Goal: Task Accomplishment & Management: Complete application form

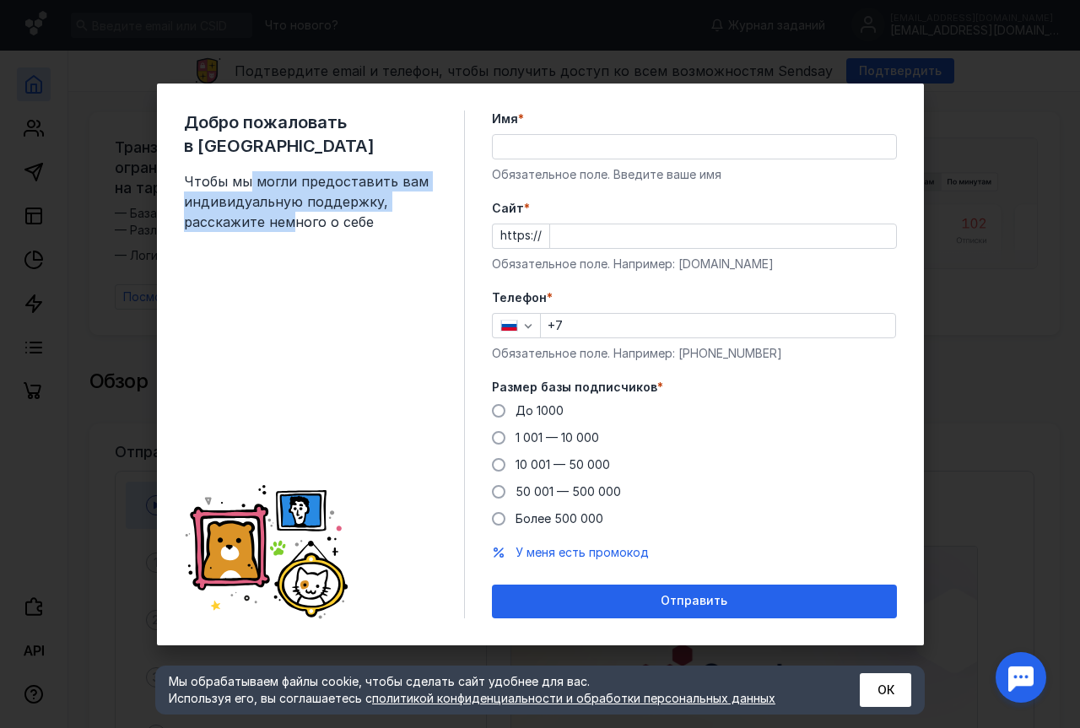
drag, startPoint x: 250, startPoint y: 159, endPoint x: 290, endPoint y: 204, distance: 61.0
click at [290, 204] on span "Чтобы мы могли предоставить вам индивидуальную поддержку, расскажите немного о …" at bounding box center [310, 201] width 253 height 61
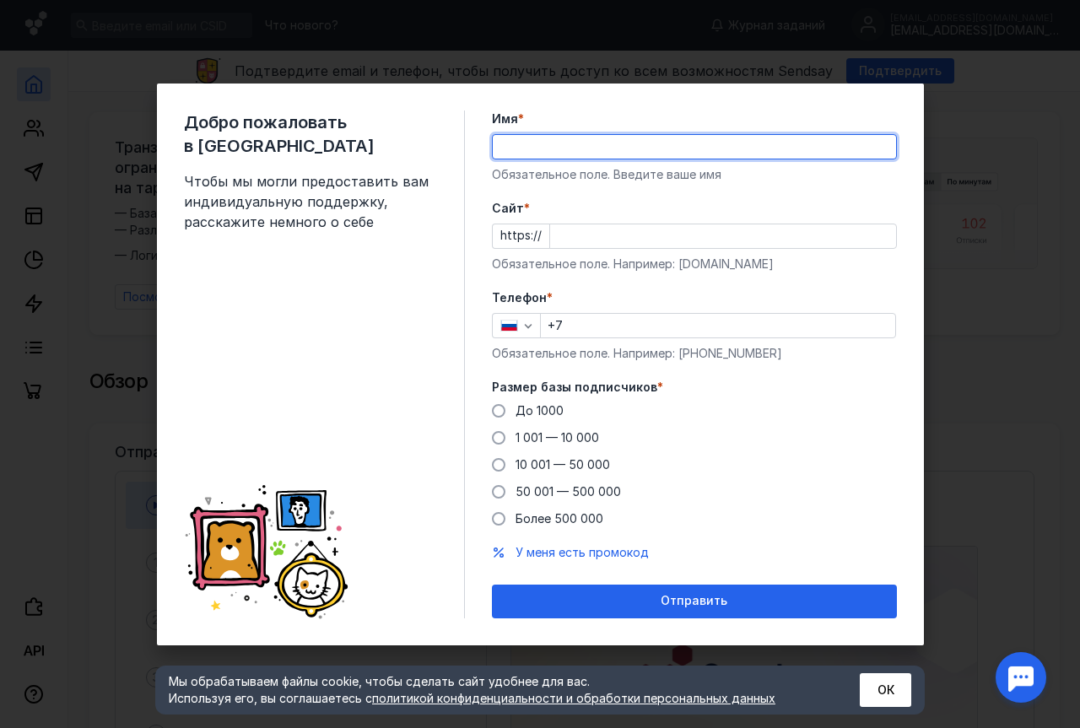
drag, startPoint x: 530, startPoint y: 149, endPoint x: 560, endPoint y: 151, distance: 30.4
click at [532, 149] on input "Имя *" at bounding box center [694, 147] width 403 height 24
type input "З"
drag, startPoint x: 564, startPoint y: 137, endPoint x: 462, endPoint y: 140, distance: 102.1
click at [462, 141] on div "Добро пожаловать в Sendsay Чтобы мы могли предоставить вам индивидуальную подде…" at bounding box center [540, 365] width 767 height 562
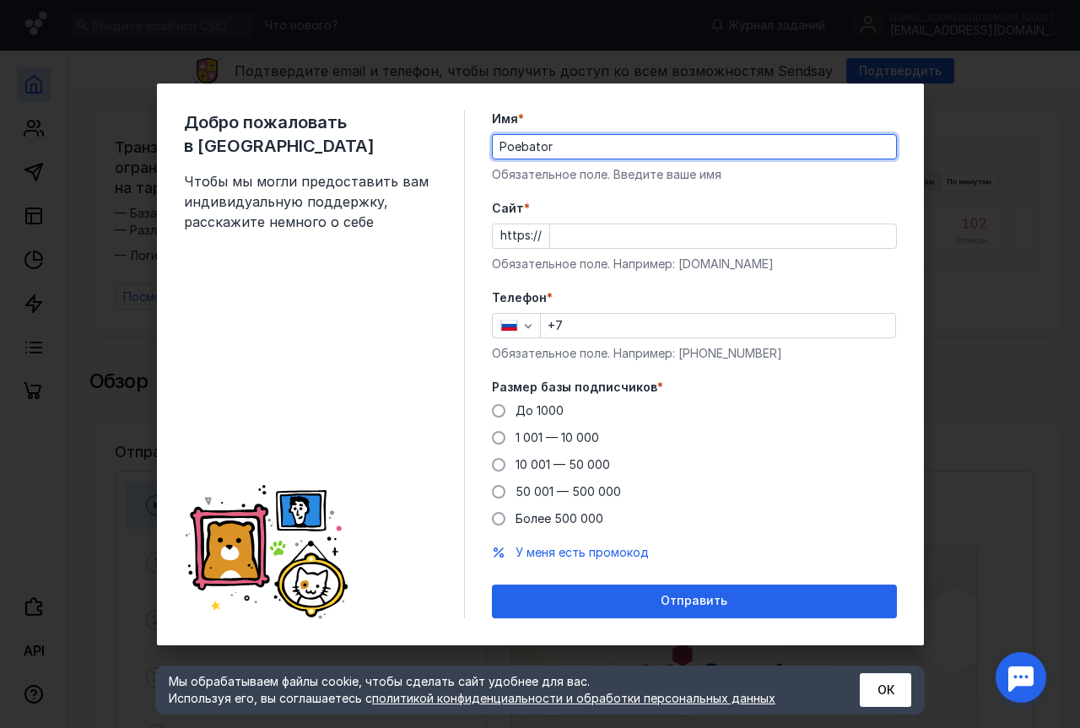
type input "Poebator"
click at [584, 246] on input "Cайт *" at bounding box center [723, 236] width 346 height 24
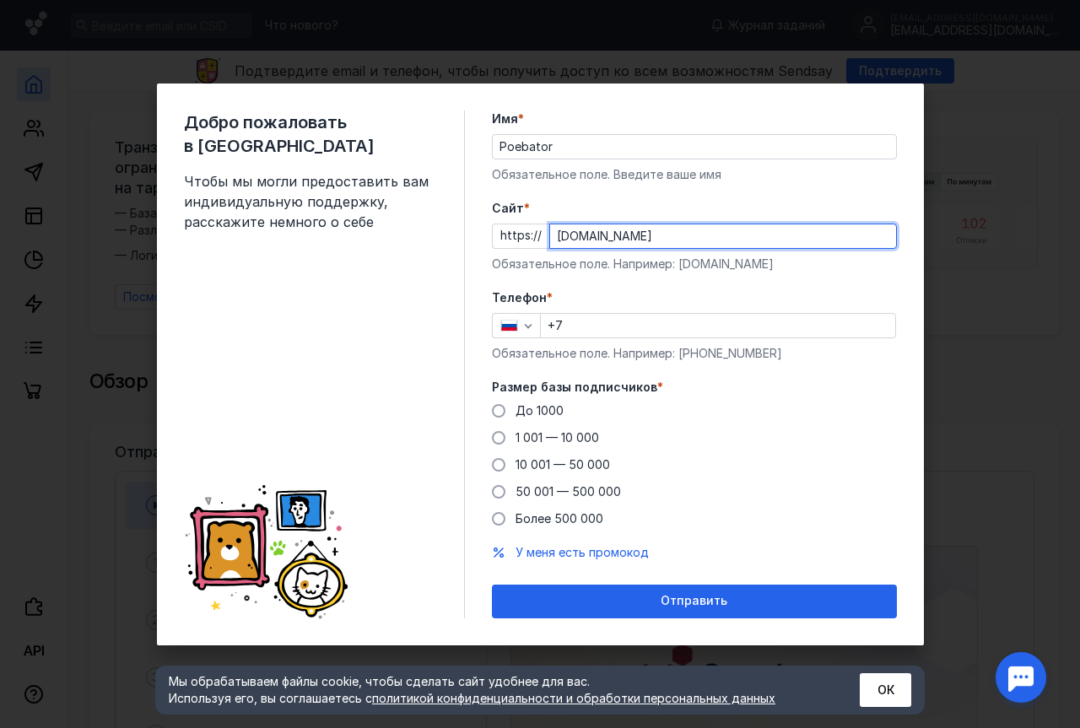
type input "[DOMAIN_NAME]"
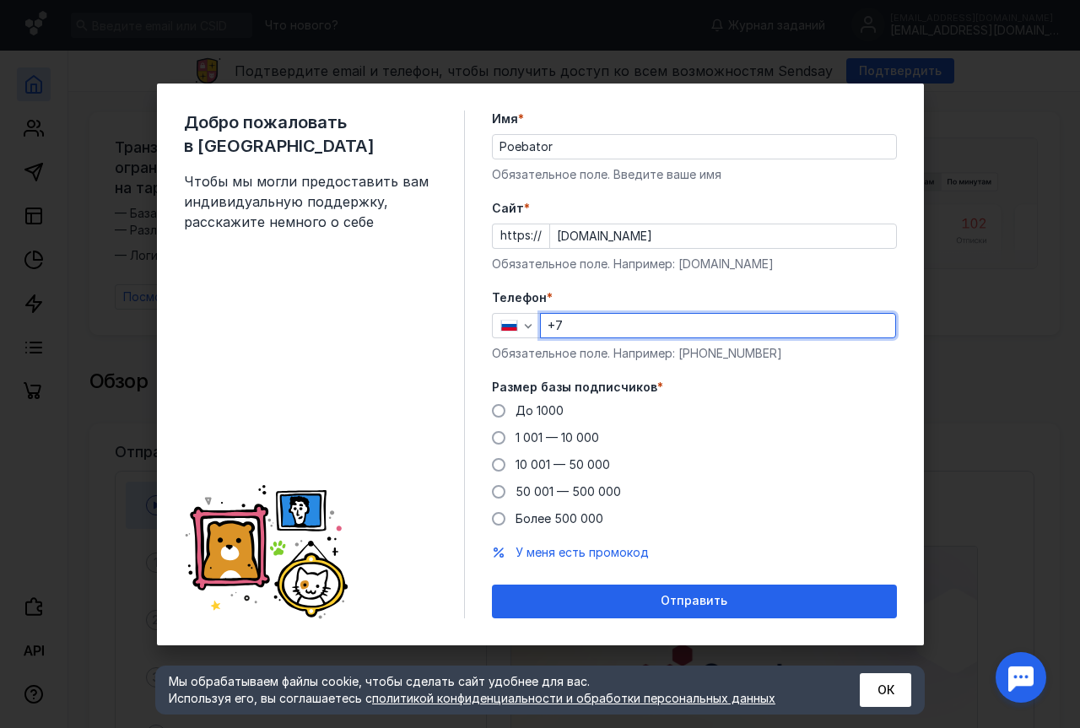
click at [591, 328] on input "+7" at bounding box center [718, 326] width 354 height 24
type input "[PHONE_NUMBER]"
click at [505, 408] on span at bounding box center [498, 410] width 13 height 13
click at [0, 0] on input "До 1000" at bounding box center [0, 0] width 0 height 0
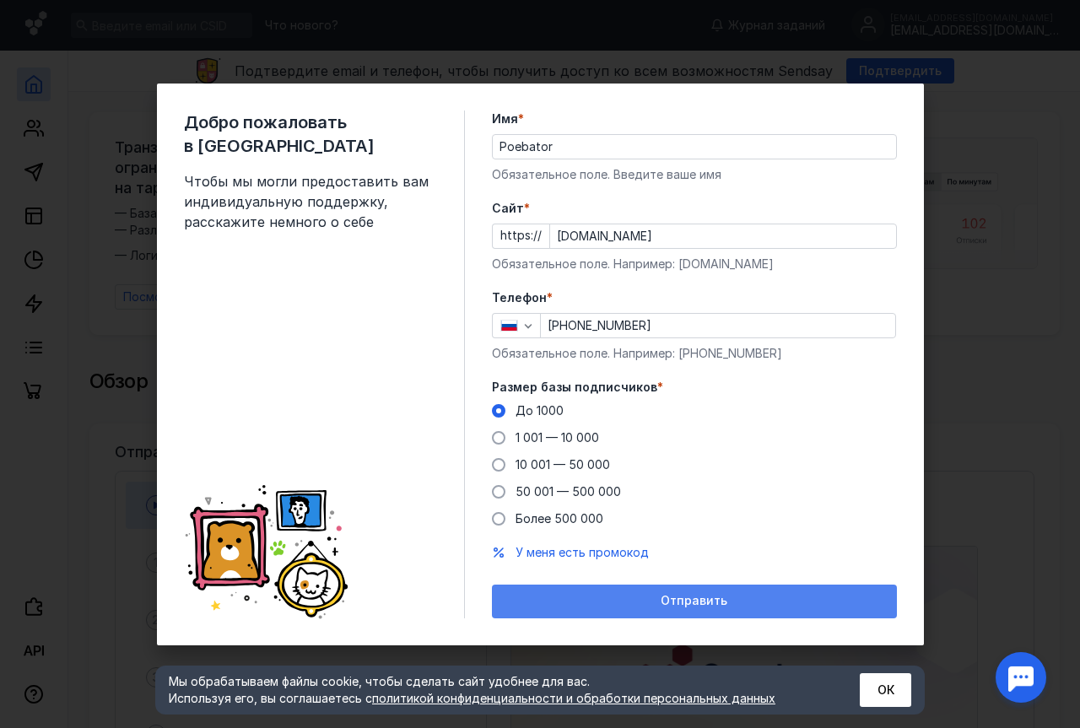
click at [619, 596] on div "Отправить" at bounding box center [694, 601] width 388 height 14
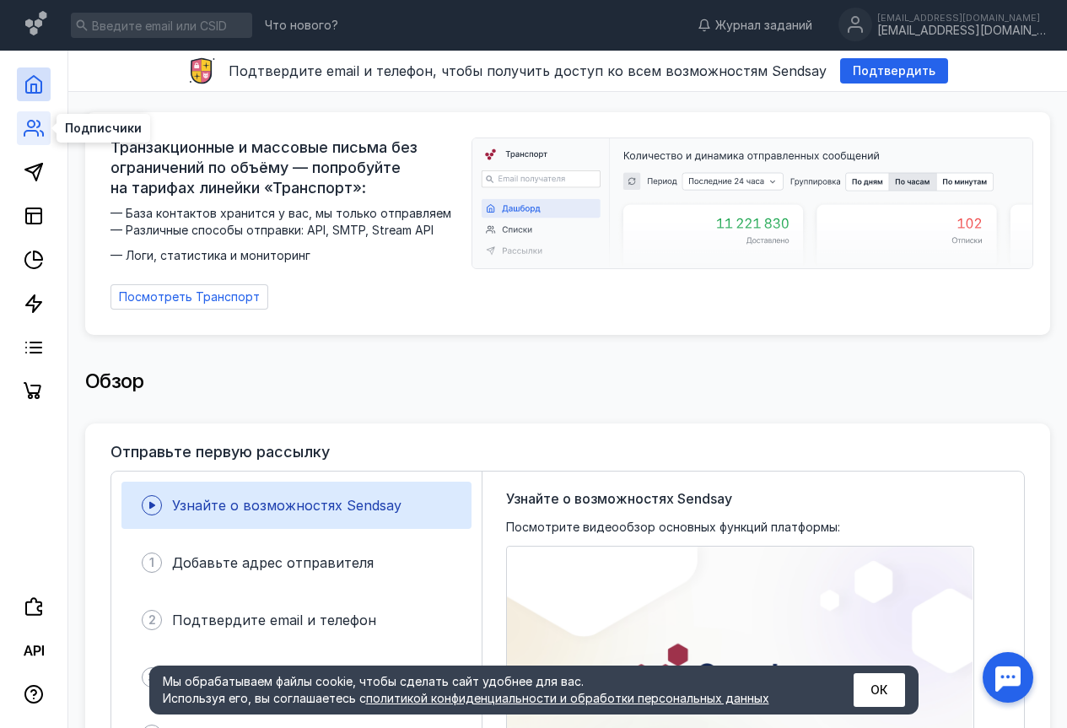
click at [36, 132] on icon at bounding box center [34, 128] width 20 height 20
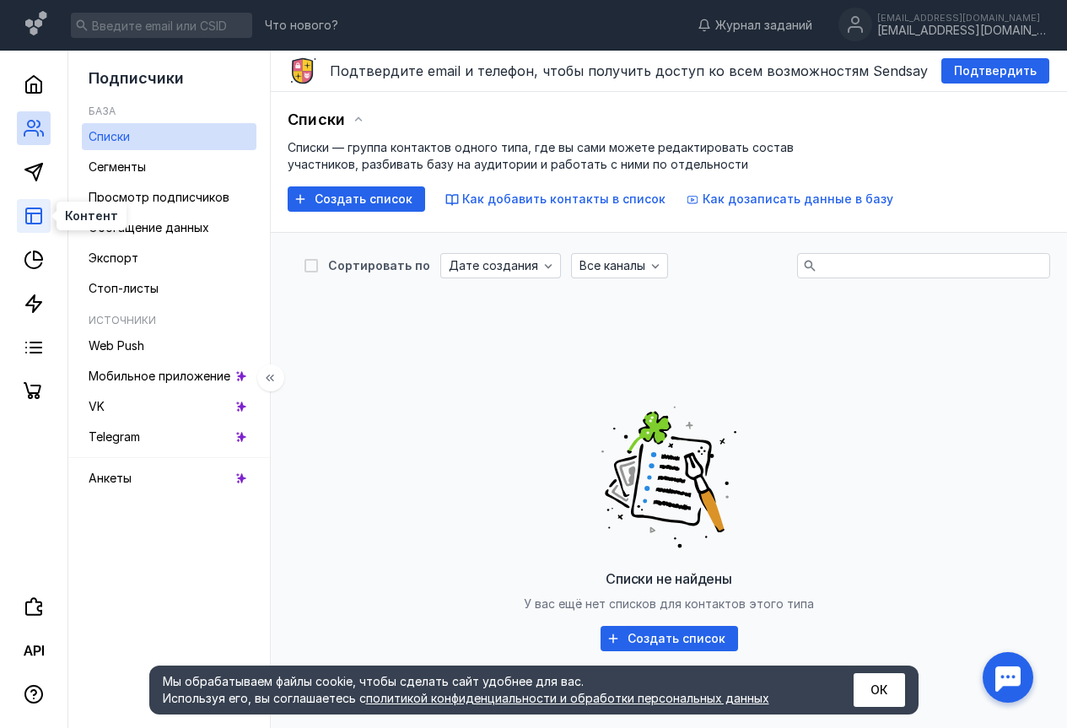
click at [35, 221] on icon at bounding box center [34, 216] width 20 height 20
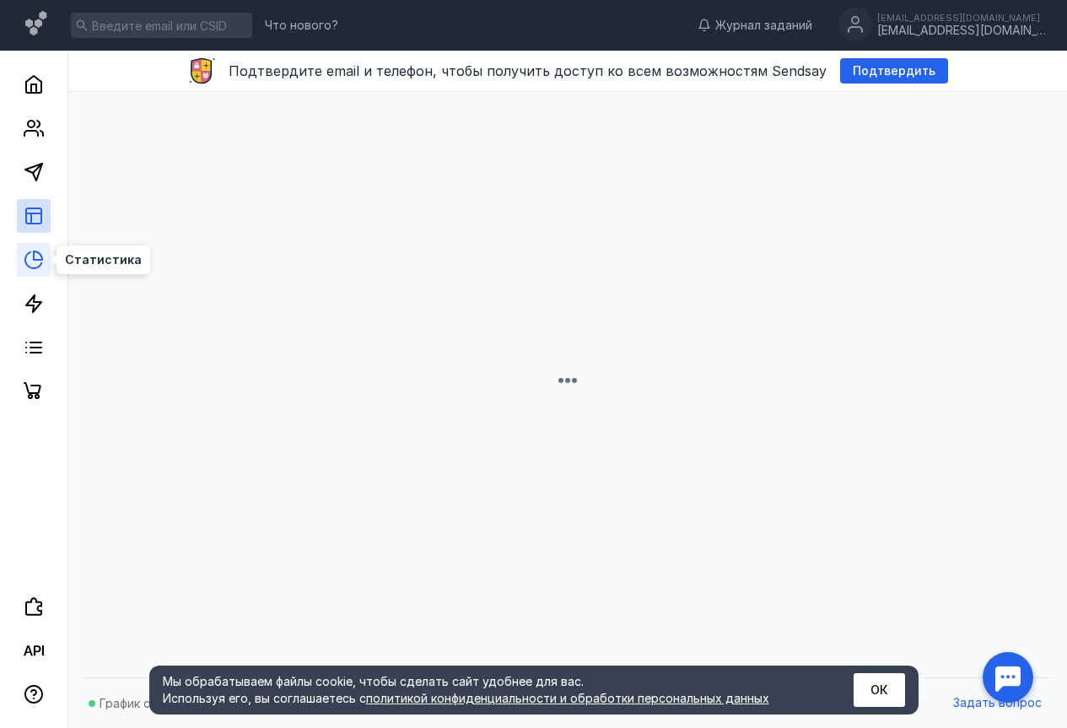
click at [35, 254] on icon at bounding box center [34, 260] width 20 height 20
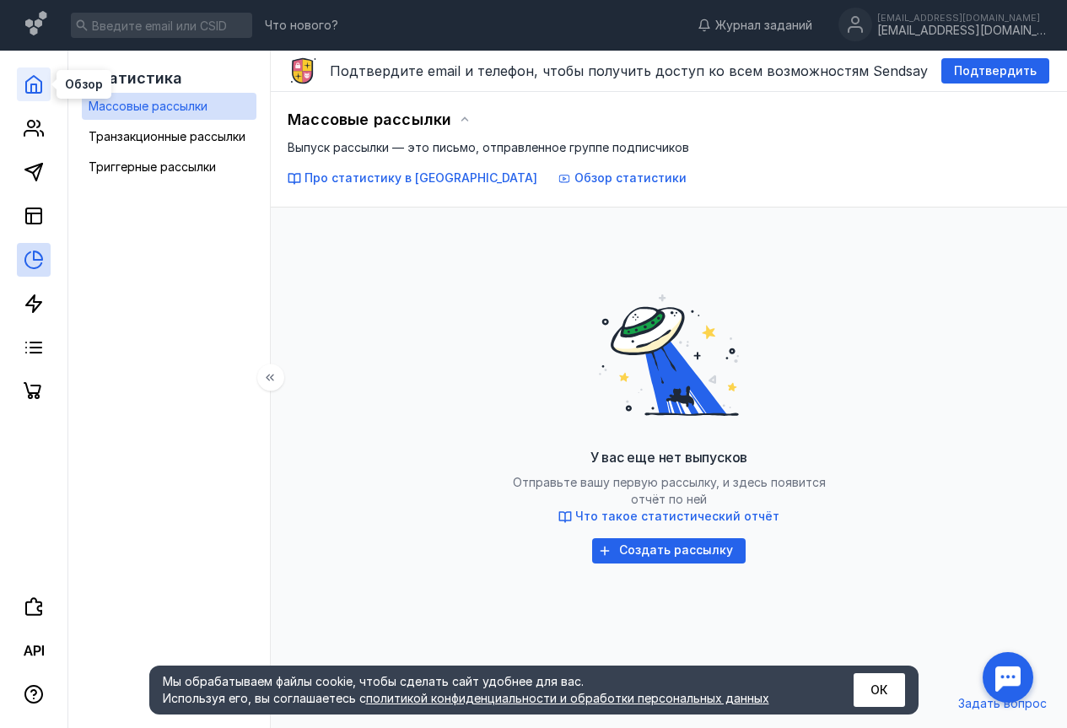
click at [32, 93] on icon at bounding box center [33, 84] width 15 height 17
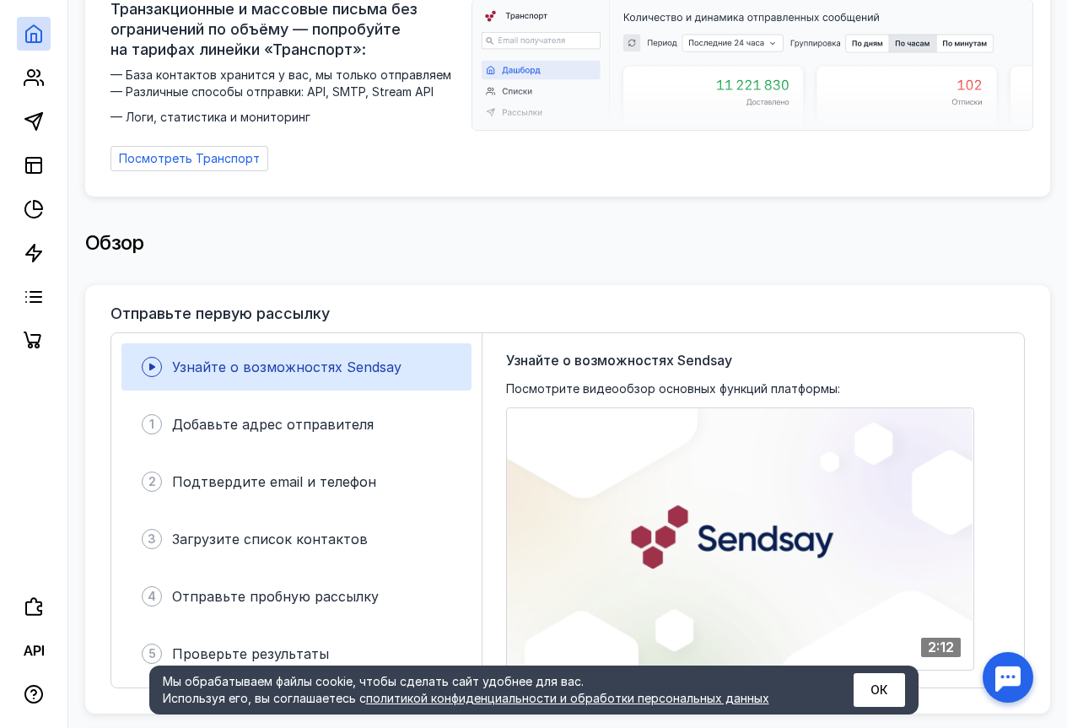
scroll to position [253, 0]
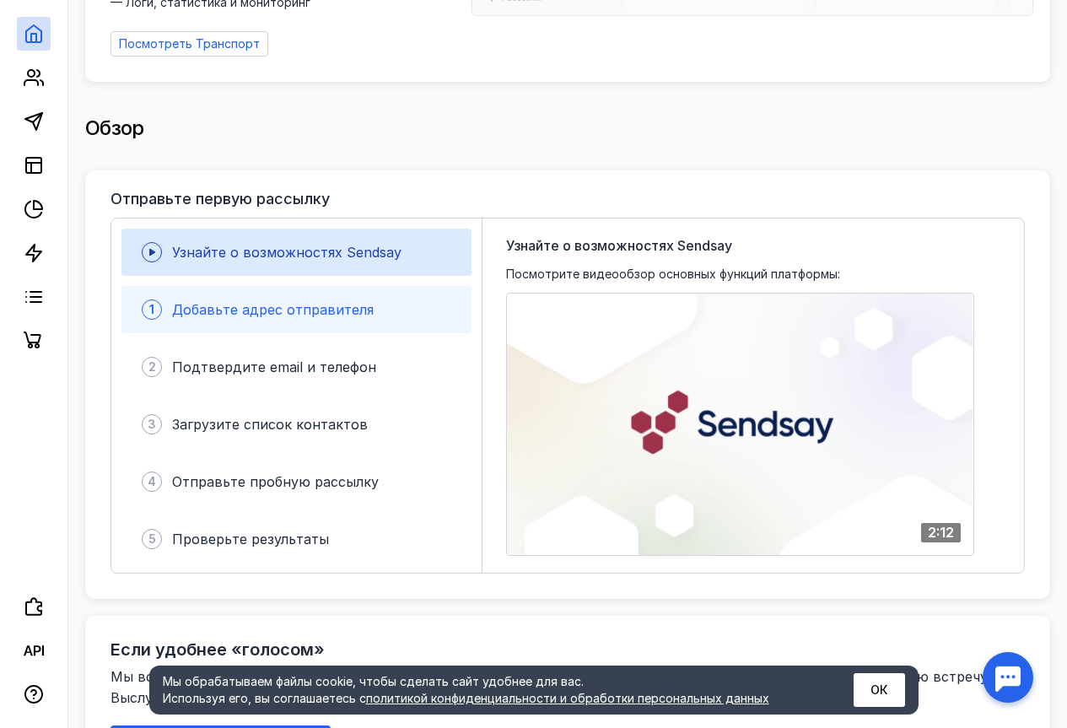
click at [244, 301] on span "Добавьте адрес отправителя" at bounding box center [273, 309] width 202 height 17
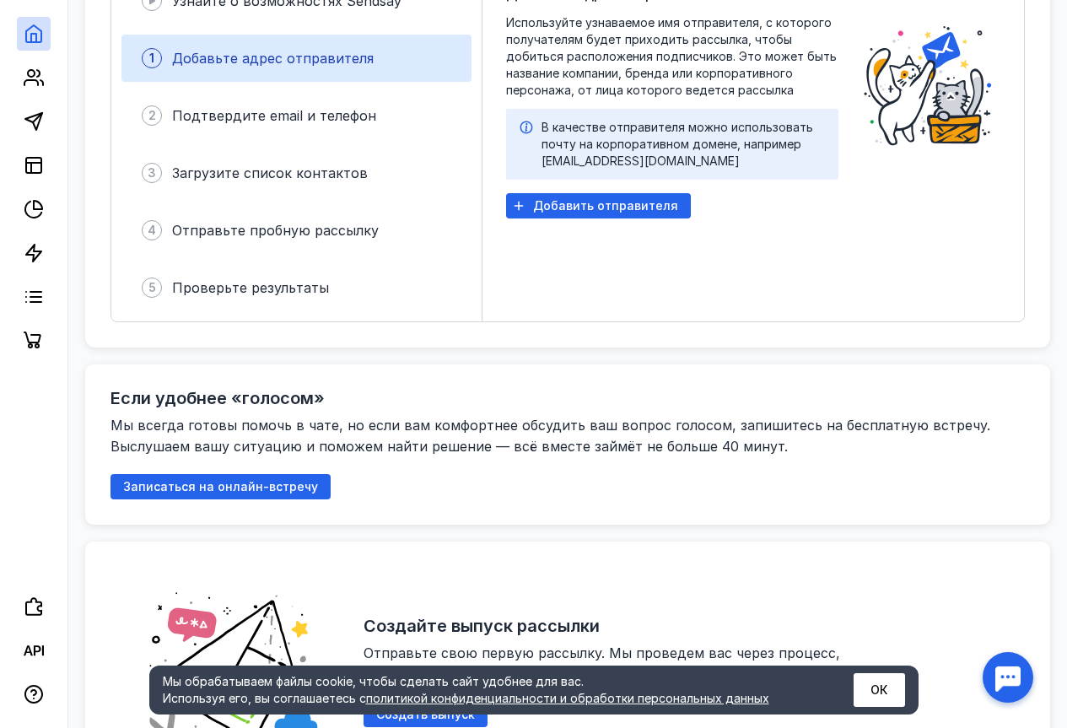
scroll to position [506, 0]
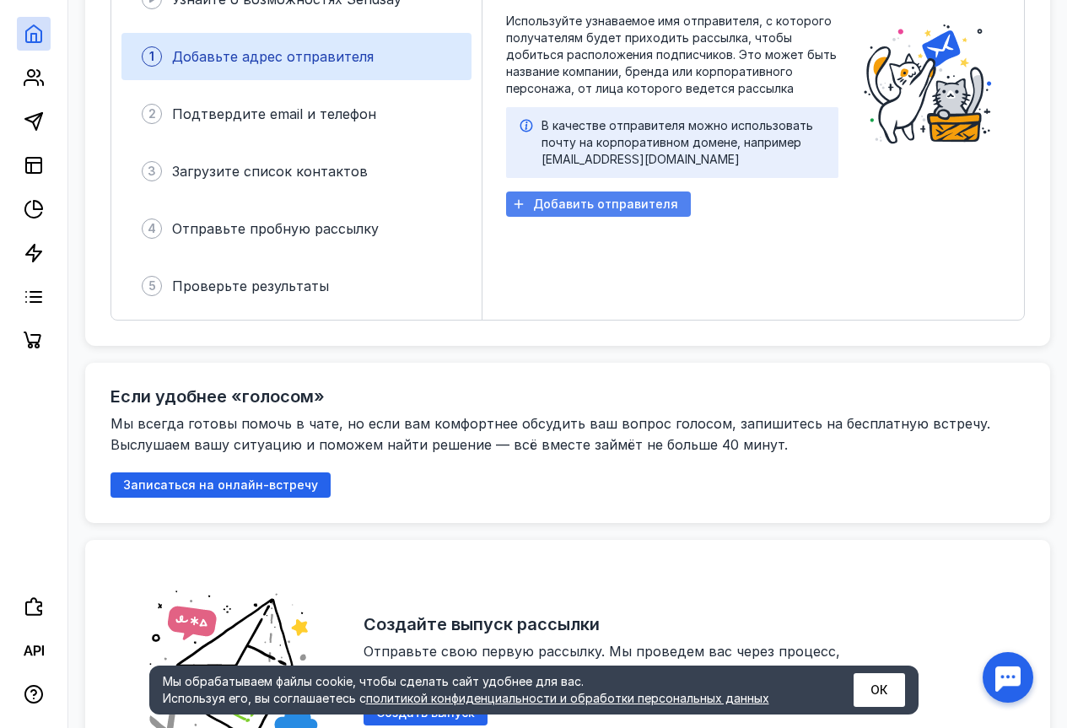
click at [606, 197] on span "Добавить отправителя" at bounding box center [605, 204] width 145 height 14
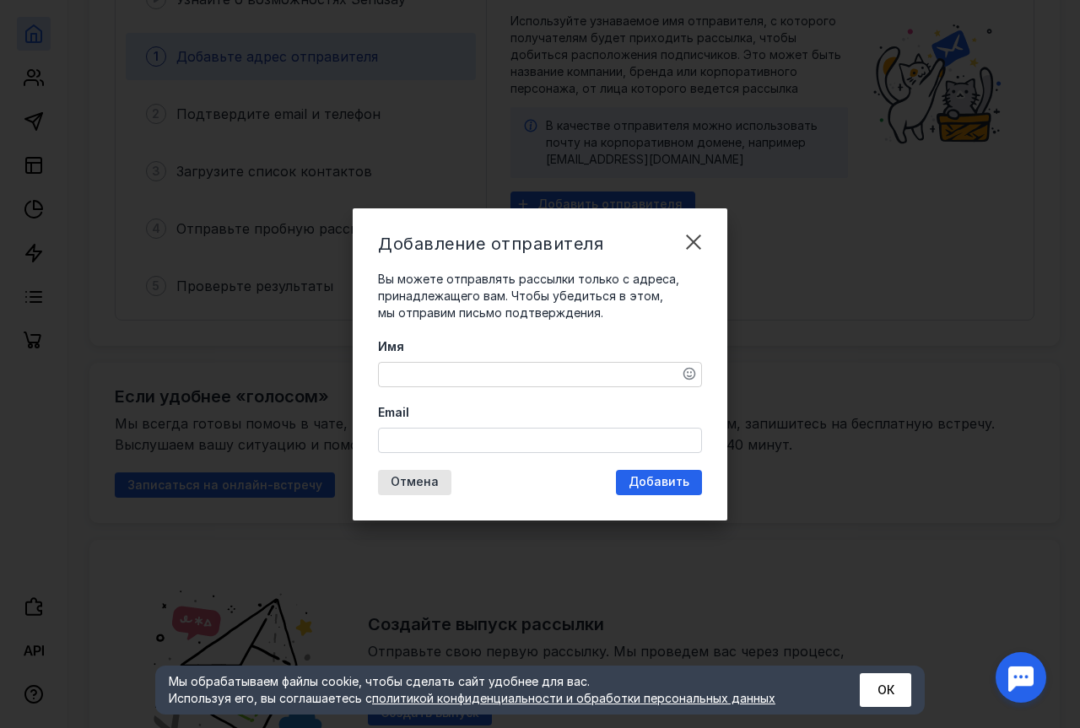
click at [408, 370] on textarea "Имя" at bounding box center [540, 375] width 322 height 24
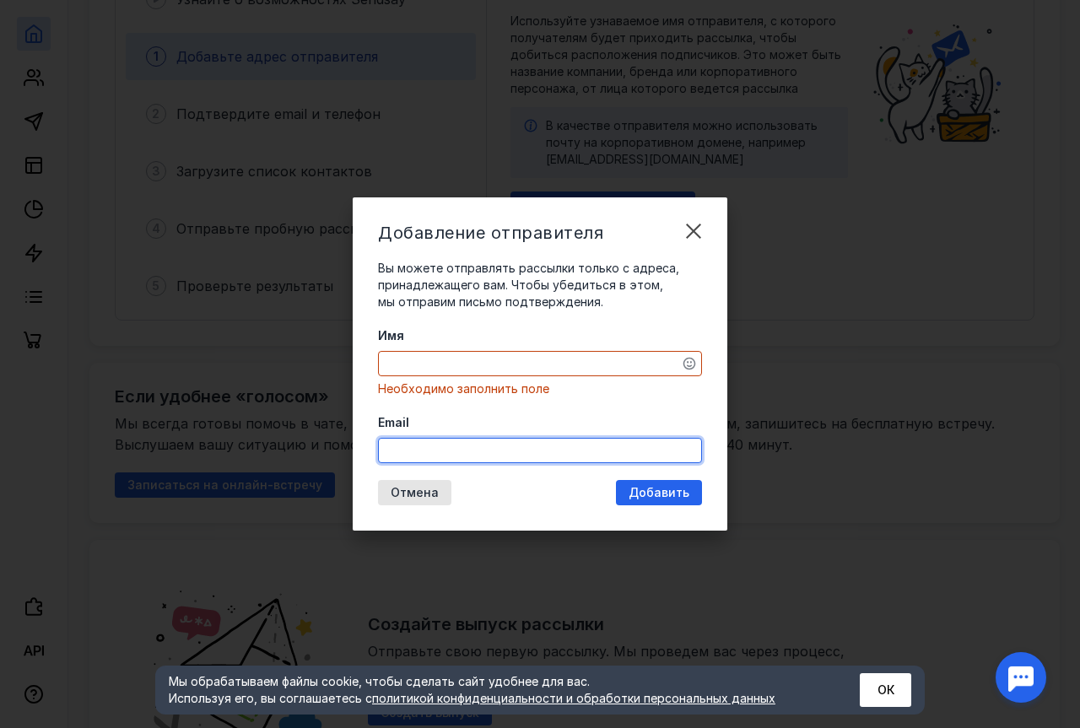
click at [408, 437] on div "Email" at bounding box center [540, 438] width 324 height 49
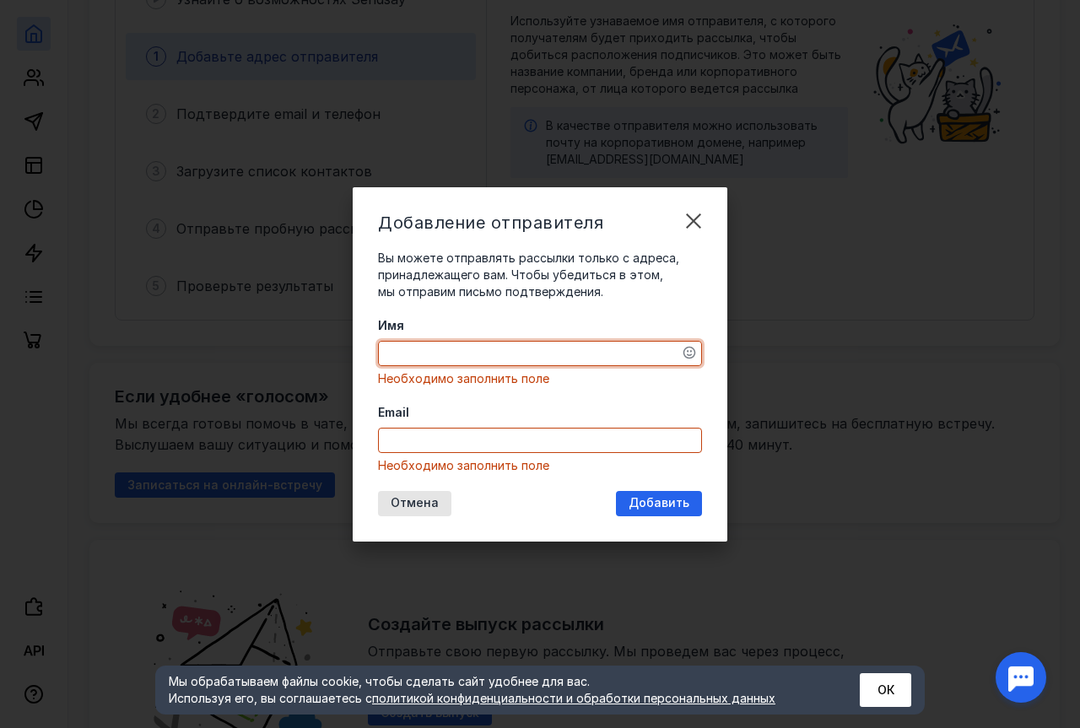
click at [408, 354] on textarea "Имя" at bounding box center [540, 354] width 322 height 24
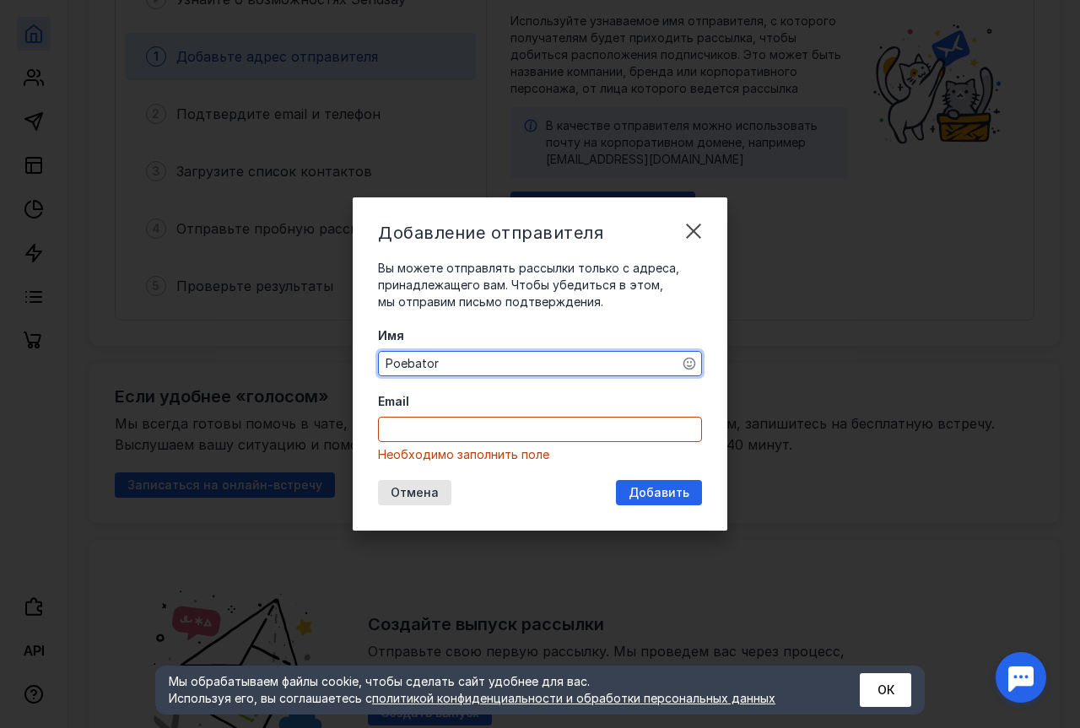
type textarea "Poebator"
click at [452, 413] on div "Email Необходимо заполнить поле" at bounding box center [540, 428] width 324 height 70
drag, startPoint x: 451, startPoint y: 431, endPoint x: 445, endPoint y: 424, distance: 9.1
click at [451, 431] on input "Email" at bounding box center [540, 430] width 322 height 24
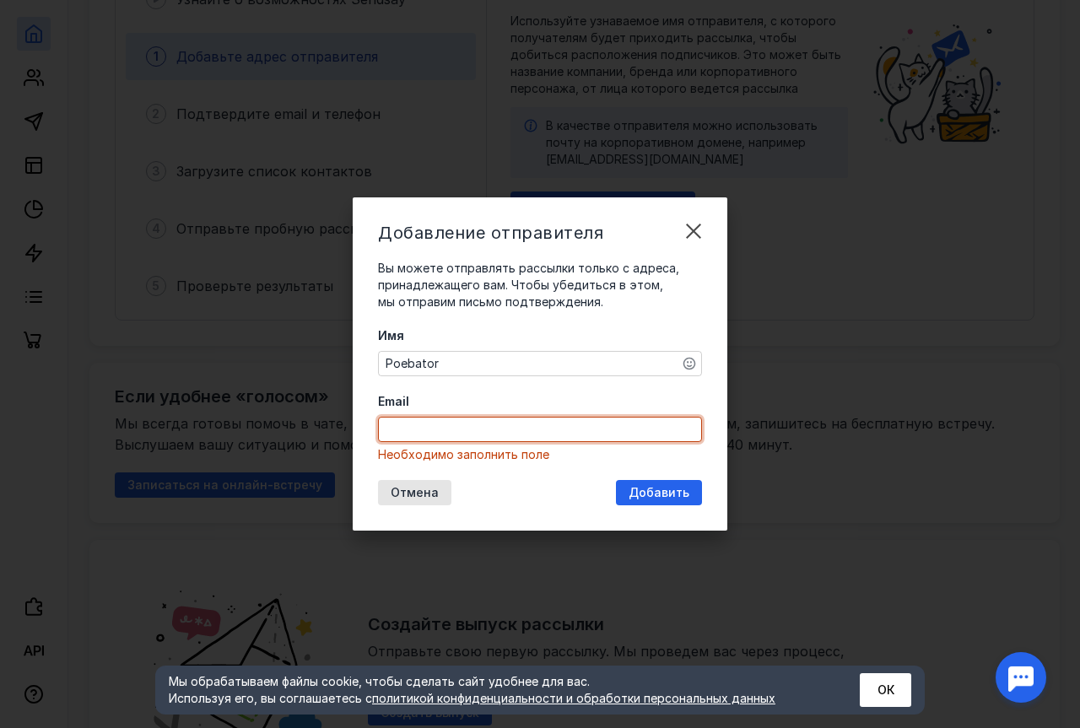
paste input "[EMAIL_ADDRESS][DOMAIN_NAME]"
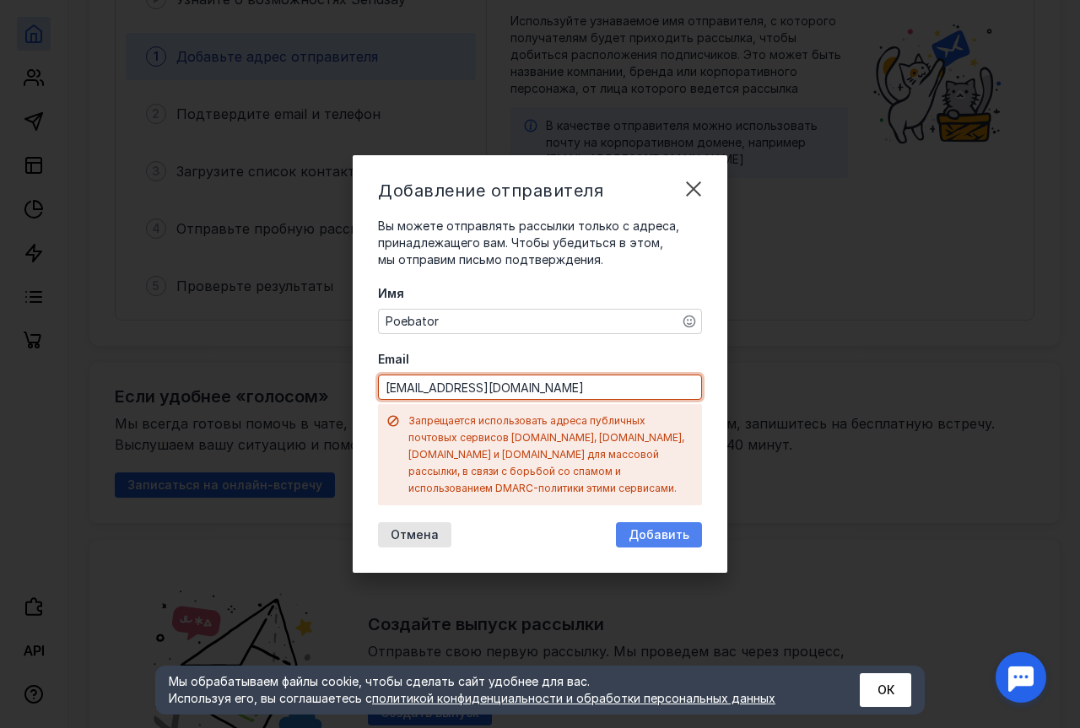
type input "[EMAIL_ADDRESS][DOMAIN_NAME]"
click at [653, 528] on span "Добавить" at bounding box center [659, 535] width 61 height 14
click at [651, 528] on span "Добавить" at bounding box center [659, 535] width 61 height 14
